Goal: Task Accomplishment & Management: Manage account settings

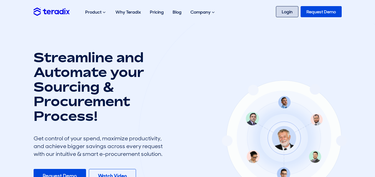
click at [284, 11] on link "Login" at bounding box center [287, 11] width 22 height 11
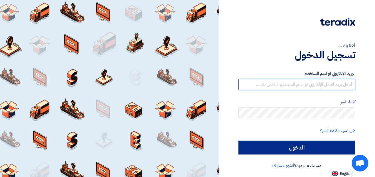
type input "esraa.o@global-supplies.org"
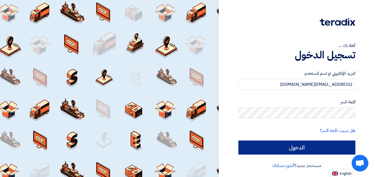
click at [267, 143] on input "الدخول" at bounding box center [297, 148] width 117 height 14
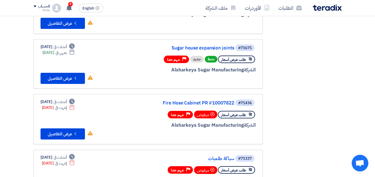
scroll to position [167, 0]
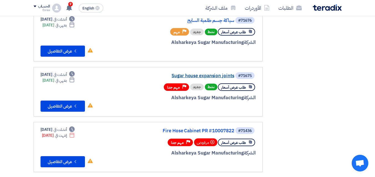
click at [205, 75] on link "Sugar house expansion joints" at bounding box center [178, 75] width 111 height 5
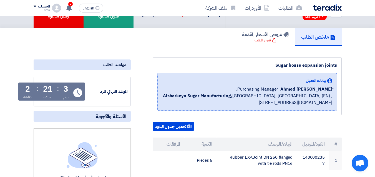
scroll to position [83, 0]
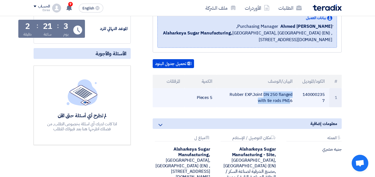
drag, startPoint x: 231, startPoint y: 102, endPoint x: 292, endPoint y: 102, distance: 61.1
click at [294, 100] on td "Rubber EXP.Joint DN 250 flanged with tie rods PN16" at bounding box center [257, 97] width 80 height 19
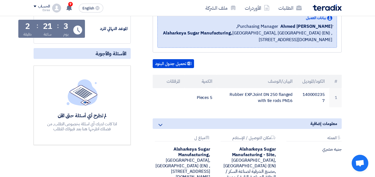
click at [259, 115] on div "Sugar house expansion joints بيانات العميل ِAhmed Omar Purchasing Manager, Alsh…" at bounding box center [240, 96] width 211 height 204
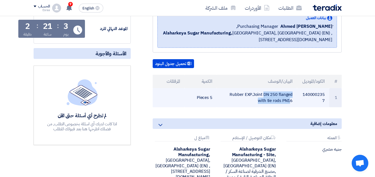
drag, startPoint x: 230, startPoint y: 100, endPoint x: 293, endPoint y: 101, distance: 62.5
click at [293, 101] on td "Rubber EXP.Joint DN 250 flanged with tie rods PN16" at bounding box center [257, 97] width 80 height 19
drag, startPoint x: 293, startPoint y: 107, endPoint x: 231, endPoint y: 100, distance: 62.6
click at [231, 100] on td "Rubber EXP.Joint DN 250 flanged with tie rods PN16" at bounding box center [257, 97] width 80 height 19
click at [249, 99] on td "Rubber EXP.Joint DN 250 flanged with tie rods PN16" at bounding box center [257, 97] width 80 height 19
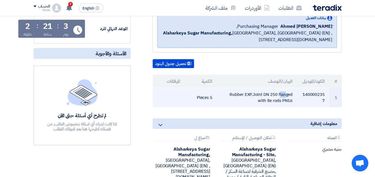
click at [249, 99] on td "Rubber EXP.Joint DN 250 flanged with tie rods PN16" at bounding box center [257, 97] width 80 height 19
drag, startPoint x: 231, startPoint y: 101, endPoint x: 276, endPoint y: 103, distance: 45.0
click at [295, 102] on td "Rubber EXP.Joint DN 250 flanged with tie rods PN16" at bounding box center [257, 97] width 80 height 19
click at [230, 101] on td "Rubber EXP.Joint DN 250 flanged with tie rods PN16" at bounding box center [257, 97] width 80 height 19
drag, startPoint x: 230, startPoint y: 101, endPoint x: 291, endPoint y: 101, distance: 60.8
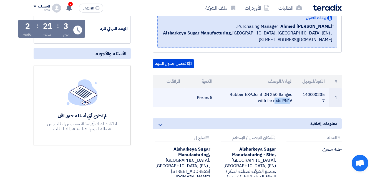
click at [291, 101] on td "Rubber EXP.Joint DN 250 flanged with tie rods PN16" at bounding box center [257, 97] width 80 height 19
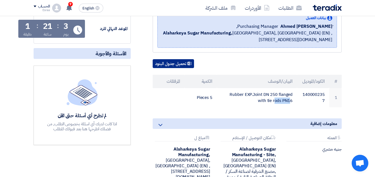
click at [171, 68] on button "تحميل جدول البنود" at bounding box center [173, 63] width 41 height 9
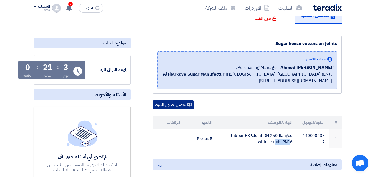
scroll to position [0, 0]
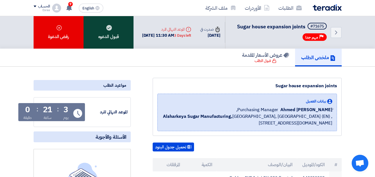
click at [110, 34] on div "قبول الدعوه" at bounding box center [109, 32] width 50 height 32
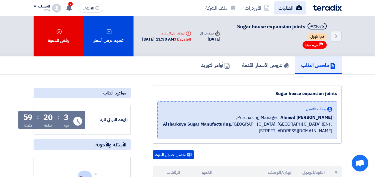
click at [284, 5] on link "الطلبات" at bounding box center [290, 7] width 32 height 13
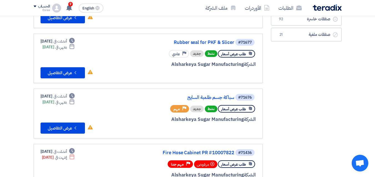
scroll to position [111, 0]
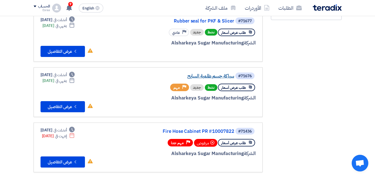
click at [215, 77] on link "سباكة جسم طلمبة السايح" at bounding box center [178, 76] width 111 height 5
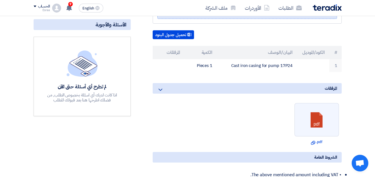
scroll to position [111, 0]
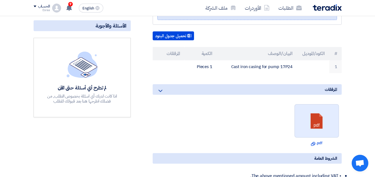
click at [321, 123] on link at bounding box center [317, 120] width 44 height 33
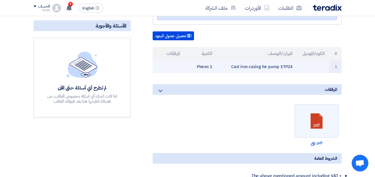
drag, startPoint x: 232, startPoint y: 67, endPoint x: 294, endPoint y: 67, distance: 61.7
click at [294, 67] on td "Cast iron casing for pump 17P24" at bounding box center [257, 66] width 80 height 13
copy td "Cast iron casing for pump 17P24"
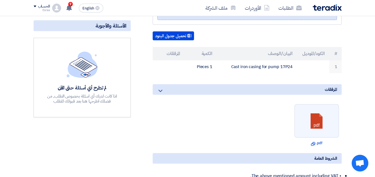
scroll to position [0, 0]
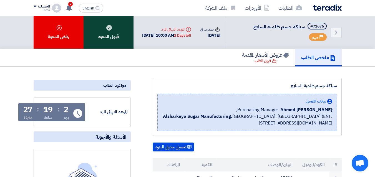
click at [107, 36] on div "قبول الدعوه" at bounding box center [109, 32] width 50 height 32
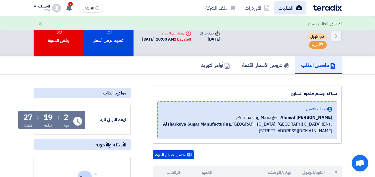
click at [287, 8] on link "الطلبات" at bounding box center [290, 7] width 32 height 13
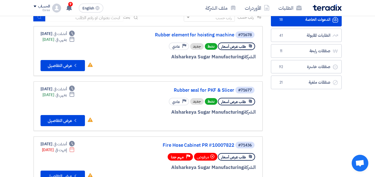
scroll to position [56, 0]
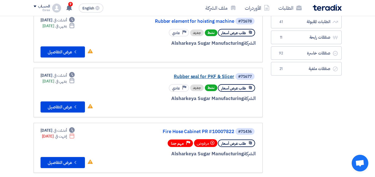
click at [204, 76] on link "Rubber seal for PKF & Slicer" at bounding box center [178, 76] width 111 height 5
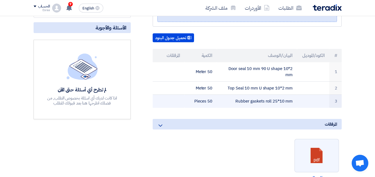
scroll to position [111, 0]
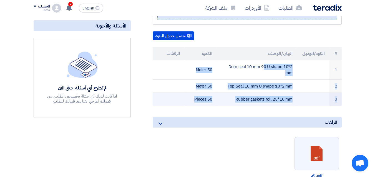
drag, startPoint x: 292, startPoint y: 66, endPoint x: 170, endPoint y: 105, distance: 128.2
click at [170, 105] on tbody "1 Door seal 10 mm 90 U shape 10*2 mm 50 Meter 2 Top Seal 10 mm U shape 10*2 mm …" at bounding box center [247, 83] width 189 height 46
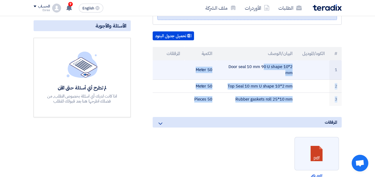
copy tbody "Door seal 10 mm 90 U shape 10*2 mm 50 Meter 2 Top Seal 10 mm U shape 10*2 mm 50…"
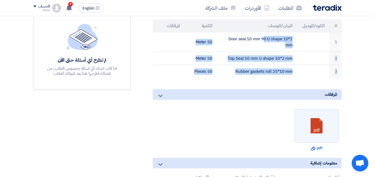
scroll to position [0, 0]
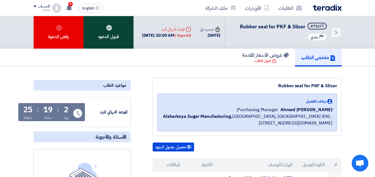
click at [112, 30] on div "قبول الدعوه" at bounding box center [109, 32] width 50 height 32
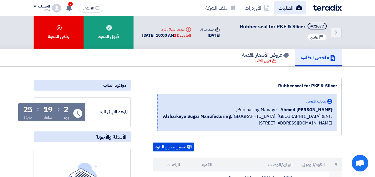
click at [286, 6] on link "الطلبات" at bounding box center [290, 7] width 32 height 13
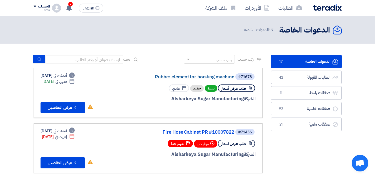
click at [216, 77] on link "Rubber element for hoisting machine" at bounding box center [178, 76] width 111 height 5
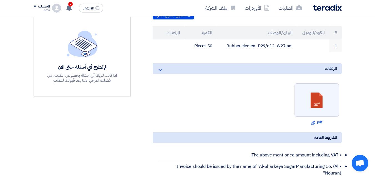
scroll to position [139, 0]
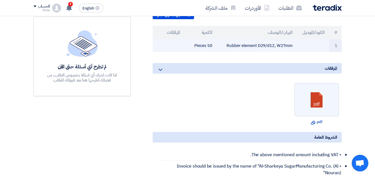
drag, startPoint x: 228, startPoint y: 45, endPoint x: 295, endPoint y: 45, distance: 67.2
click at [295, 45] on td "Rubber element D29/d12, W27mm" at bounding box center [257, 45] width 80 height 13
copy td "Rubber element D29/d12, W27mm"
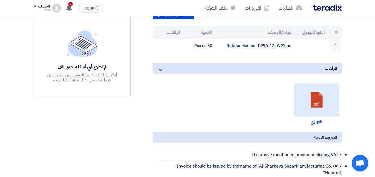
scroll to position [0, 0]
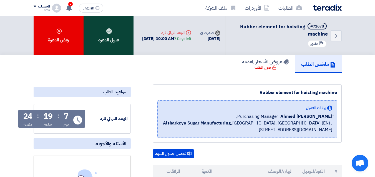
click at [105, 34] on div "قبول الدعوه" at bounding box center [109, 35] width 50 height 39
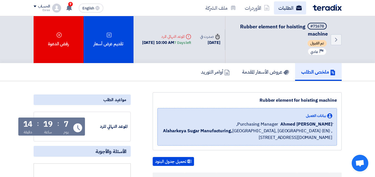
click at [295, 10] on link "الطلبات" at bounding box center [290, 7] width 32 height 13
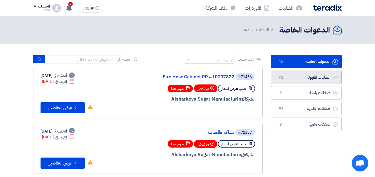
click at [302, 78] on link "الطلبات المقبولة الطلبات المقبولة 43" at bounding box center [306, 78] width 71 height 14
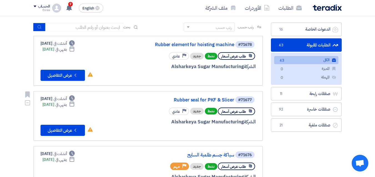
scroll to position [28, 0]
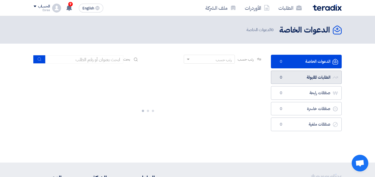
click at [309, 76] on link "الطلبات المقبولة الطلبات المقبولة 0" at bounding box center [306, 78] width 71 height 14
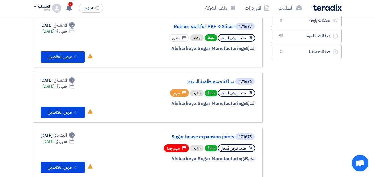
scroll to position [139, 0]
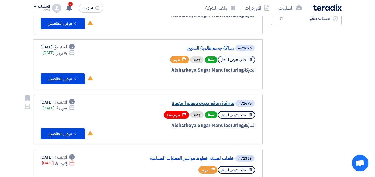
click at [217, 102] on link "Sugar house expansion joints" at bounding box center [178, 103] width 111 height 5
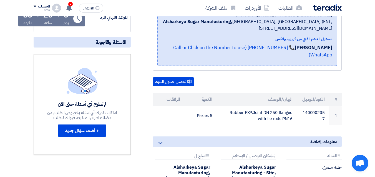
scroll to position [111, 0]
